Goal: Information Seeking & Learning: Compare options

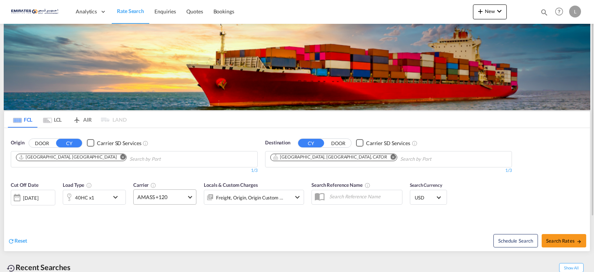
click at [189, 196] on span at bounding box center [190, 196] width 4 height 4
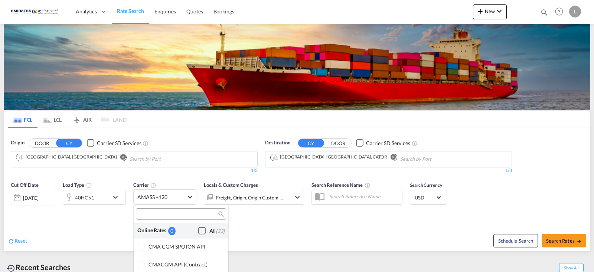
click at [198, 230] on div "Checkbox No Ink" at bounding box center [201, 230] width 7 height 7
click at [582, 237] on md-backdrop at bounding box center [297, 136] width 594 height 272
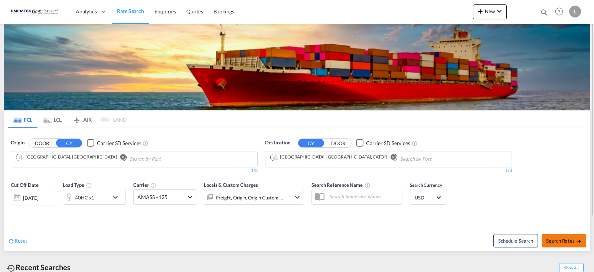
click at [577, 239] on md-icon "icon-arrow-right" at bounding box center [579, 240] width 5 height 5
type input "AEJEA to CATOR / [DATE]"
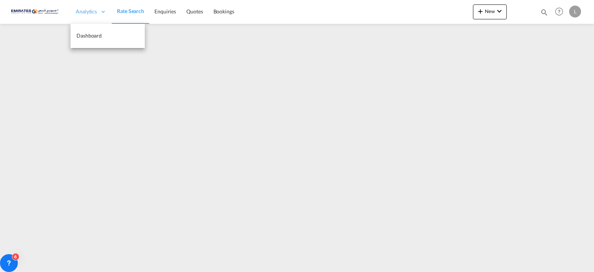
click at [101, 14] on icon at bounding box center [103, 11] width 7 height 7
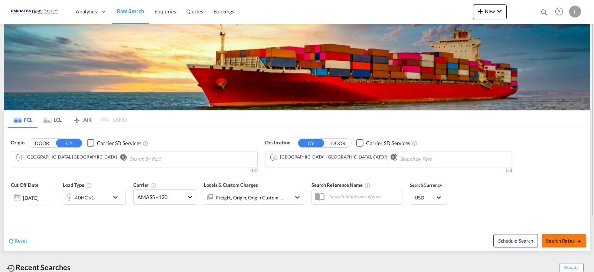
click at [574, 241] on span "Search Rates" at bounding box center [564, 240] width 36 height 6
type input "AEJEA to CATOR / [DATE]"
click at [188, 194] on md-select-value "AMASS +120" at bounding box center [165, 196] width 62 height 14
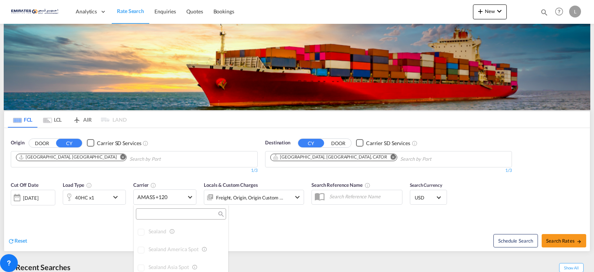
scroll to position [403, 0]
click at [272, 226] on md-backdrop at bounding box center [297, 136] width 594 height 272
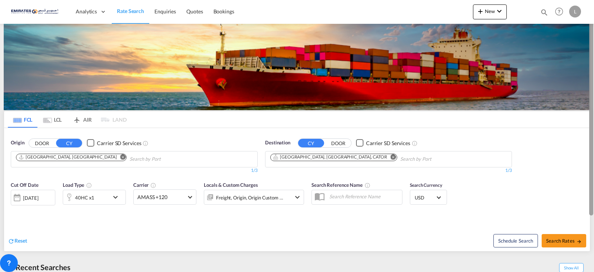
drag, startPoint x: 594, startPoint y: 47, endPoint x: 591, endPoint y: 128, distance: 80.6
click at [593, 127] on div at bounding box center [593, 135] width 1 height 269
click at [391, 156] on md-icon "Remove" at bounding box center [394, 157] width 6 height 6
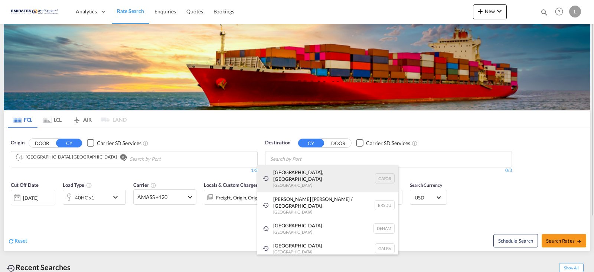
click at [306, 177] on div "[GEOGRAPHIC_DATA], ON [GEOGRAPHIC_DATA] CATOR" at bounding box center [327, 178] width 141 height 27
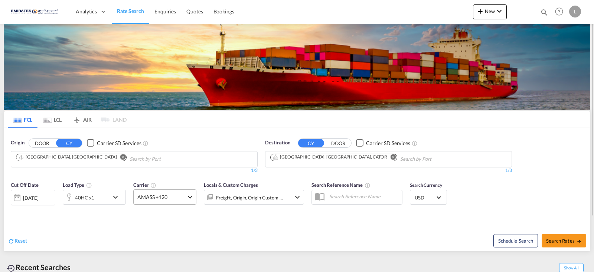
click at [188, 199] on md-select-value "AMASS +120" at bounding box center [165, 196] width 62 height 14
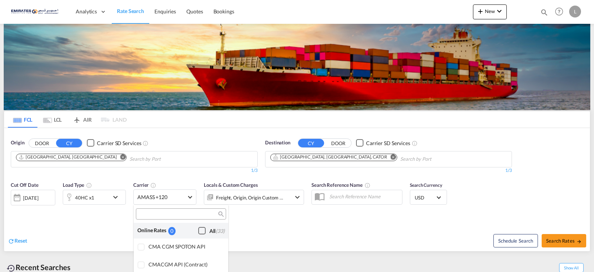
click at [198, 228] on div "Checkbox No Ink" at bounding box center [201, 230] width 7 height 7
click at [278, 232] on md-backdrop at bounding box center [297, 136] width 594 height 272
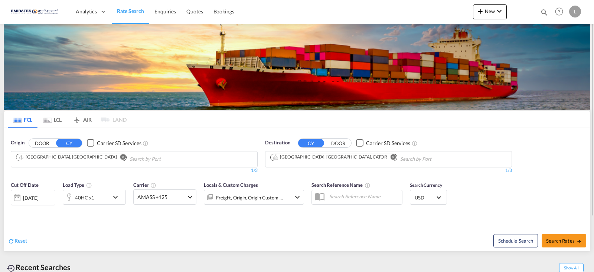
drag, startPoint x: 594, startPoint y: 85, endPoint x: 579, endPoint y: 209, distance: 125.4
click at [593, 178] on div at bounding box center [593, 135] width 1 height 269
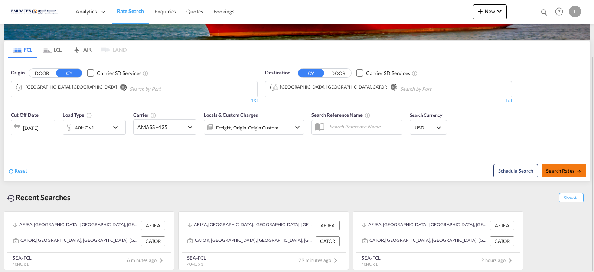
click at [564, 174] on button "Search Rates" at bounding box center [564, 170] width 45 height 13
type input "AEJEA to CATOR / [DATE]"
